Goal: Task Accomplishment & Management: Manage account settings

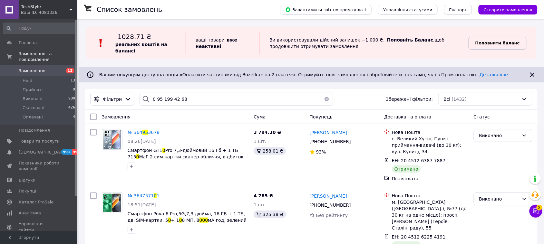
click at [495, 43] on b "Поповнити баланс" at bounding box center [497, 43] width 44 height 5
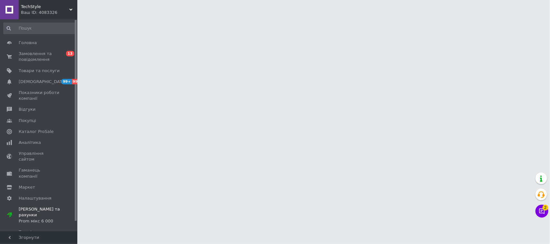
click at [495, 16] on html "TechStyle Ваш ID: 4083326 Сайт TechStyle Кабінет покупця Перевірити стан систем…" at bounding box center [275, 8] width 550 height 16
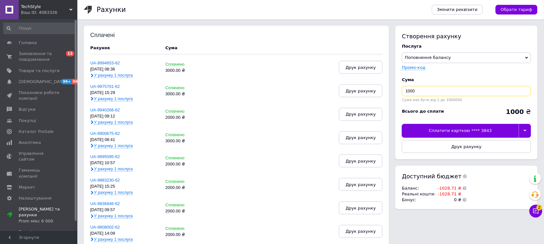
drag, startPoint x: 418, startPoint y: 89, endPoint x: 368, endPoint y: 107, distance: 52.6
type input "3000"
click at [527, 128] on div at bounding box center [525, 131] width 12 height 14
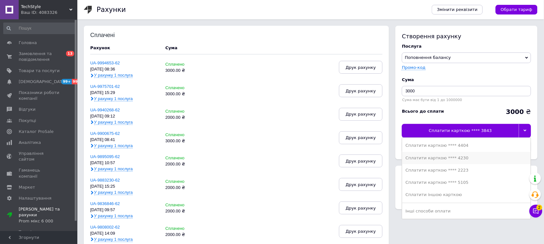
click at [437, 158] on div "Сплатити карткою **** 4230" at bounding box center [467, 158] width 122 height 6
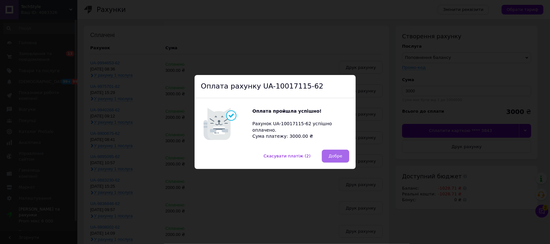
click at [329, 157] on span "Добре" at bounding box center [336, 156] width 14 height 5
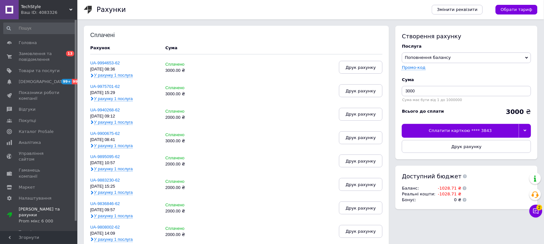
click at [37, 5] on span "TechStyle" at bounding box center [45, 7] width 48 height 6
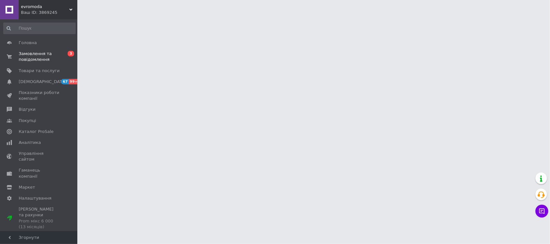
click at [28, 57] on span "Замовлення та повідомлення" at bounding box center [39, 57] width 41 height 12
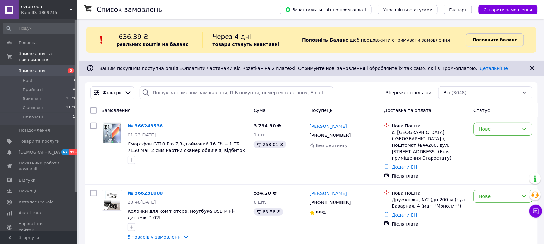
click at [496, 42] on b "Поповнити баланс" at bounding box center [495, 39] width 44 height 5
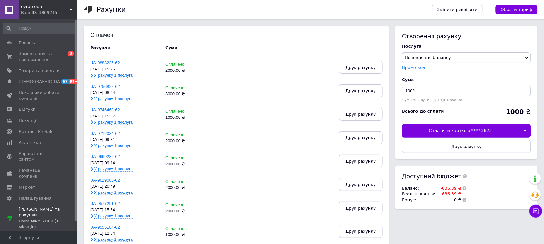
click at [522, 129] on div at bounding box center [525, 131] width 12 height 14
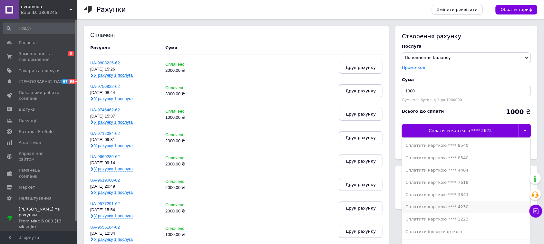
click at [443, 208] on div "Сплатити карткою **** 4230" at bounding box center [467, 207] width 122 height 6
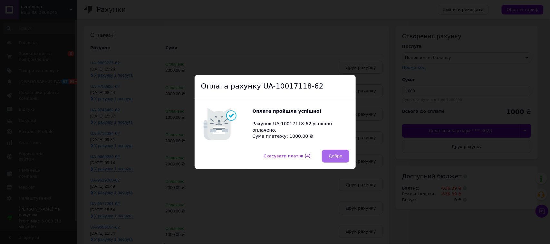
click at [331, 157] on span "Добре" at bounding box center [336, 156] width 14 height 5
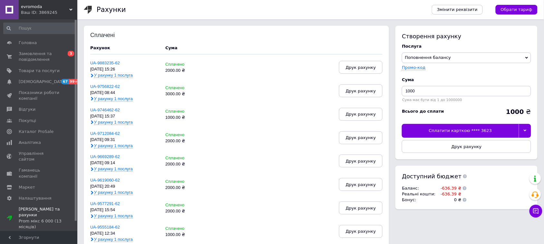
click at [36, 4] on span "evromoda" at bounding box center [45, 7] width 48 height 6
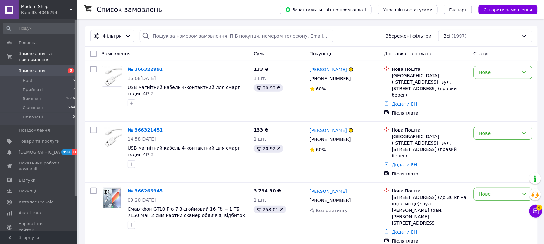
click at [36, 12] on div "Ваш ID: 4046294" at bounding box center [49, 13] width 56 height 6
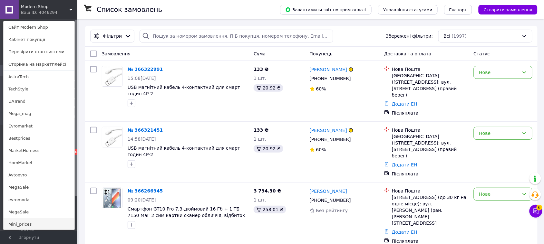
click at [31, 222] on link "Mini_prices" at bounding box center [39, 225] width 71 height 12
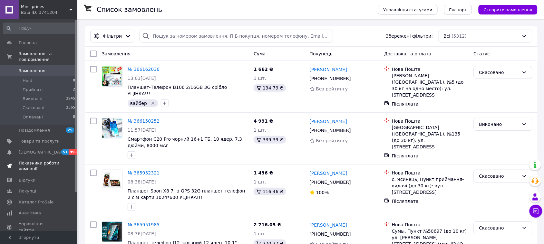
click at [34, 161] on span "Показники роботи компанії" at bounding box center [39, 167] width 41 height 12
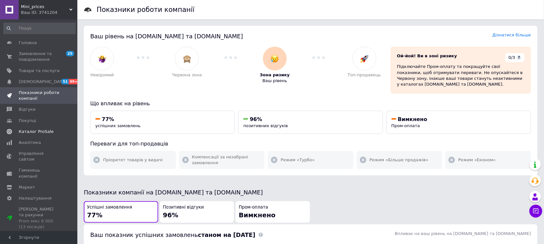
click at [33, 131] on span "Каталог ProSale" at bounding box center [36, 132] width 35 height 6
